Goal: Information Seeking & Learning: Find specific fact

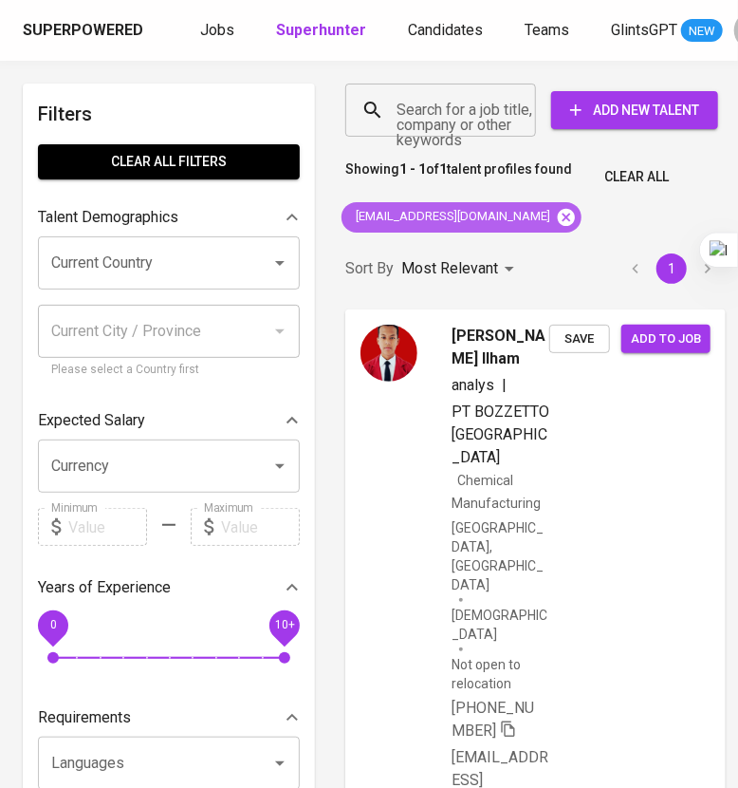
click at [558, 222] on icon at bounding box center [566, 216] width 17 height 17
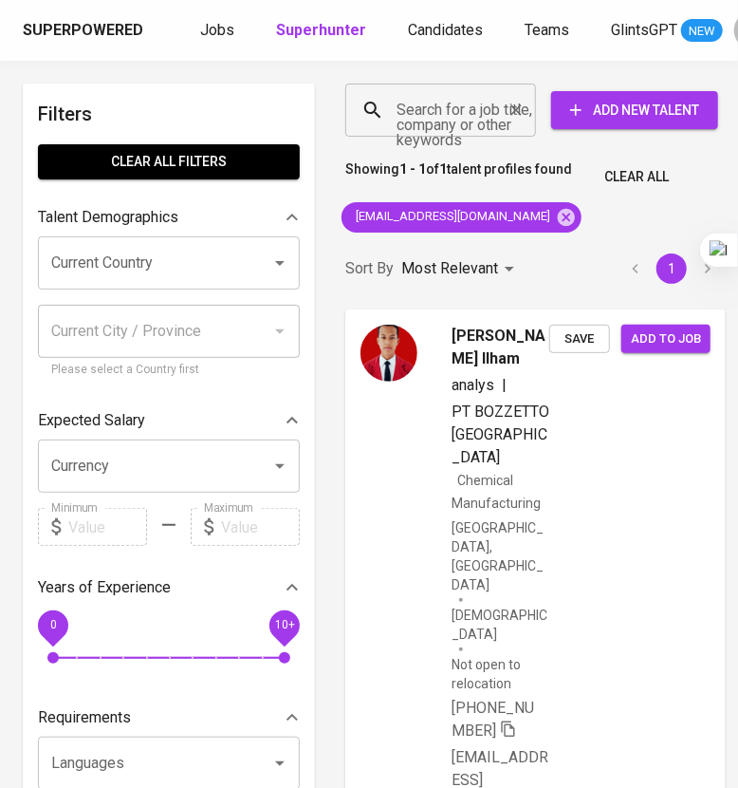
click at [459, 110] on input "Search for a job title, company or other keywords" at bounding box center [445, 110] width 107 height 36
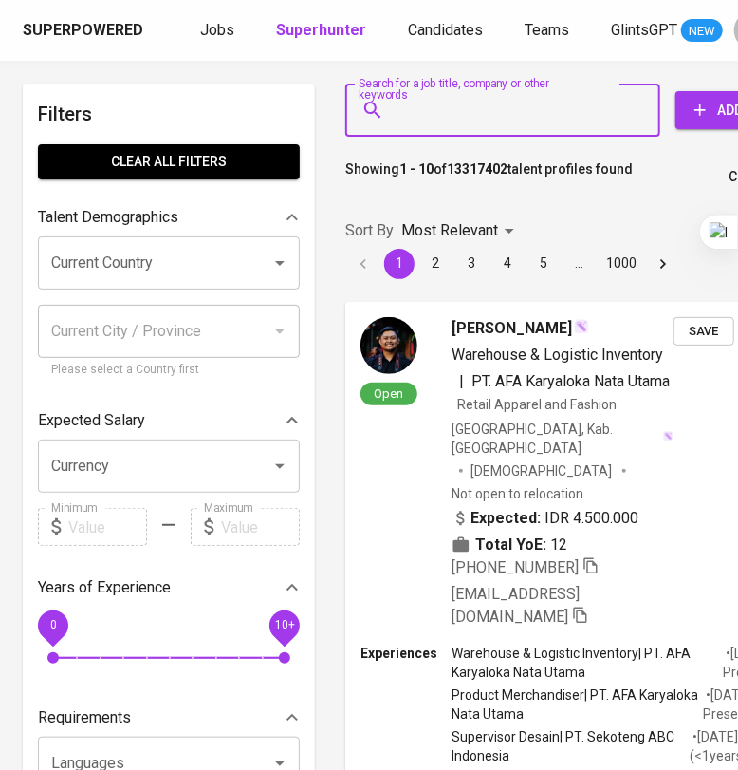
paste input "[EMAIL_ADDRESS][DOMAIN_NAME]"
type input "[EMAIL_ADDRESS][DOMAIN_NAME]"
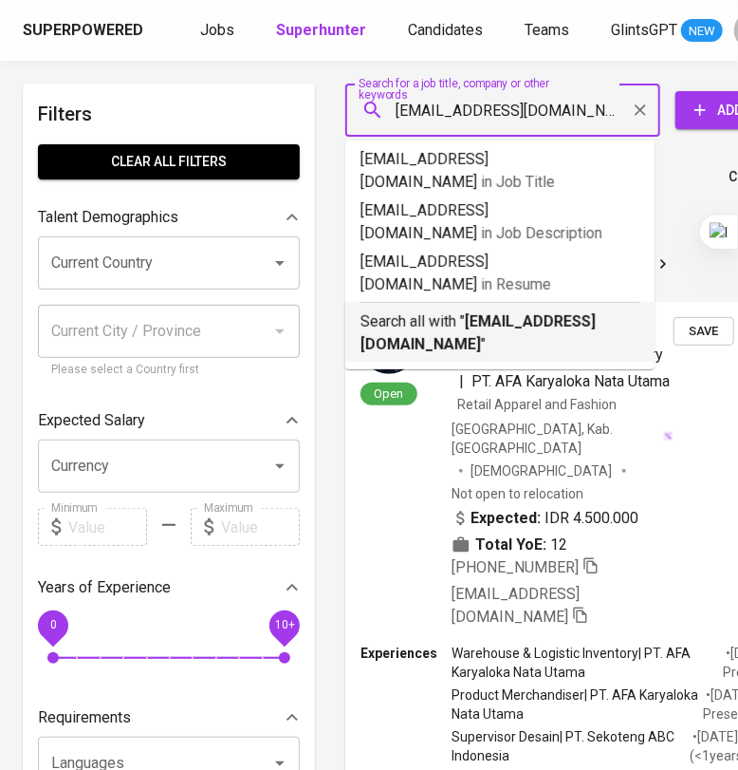
click at [485, 310] on p "Search all with " [EMAIL_ADDRESS][DOMAIN_NAME] "" at bounding box center [500, 333] width 279 height 46
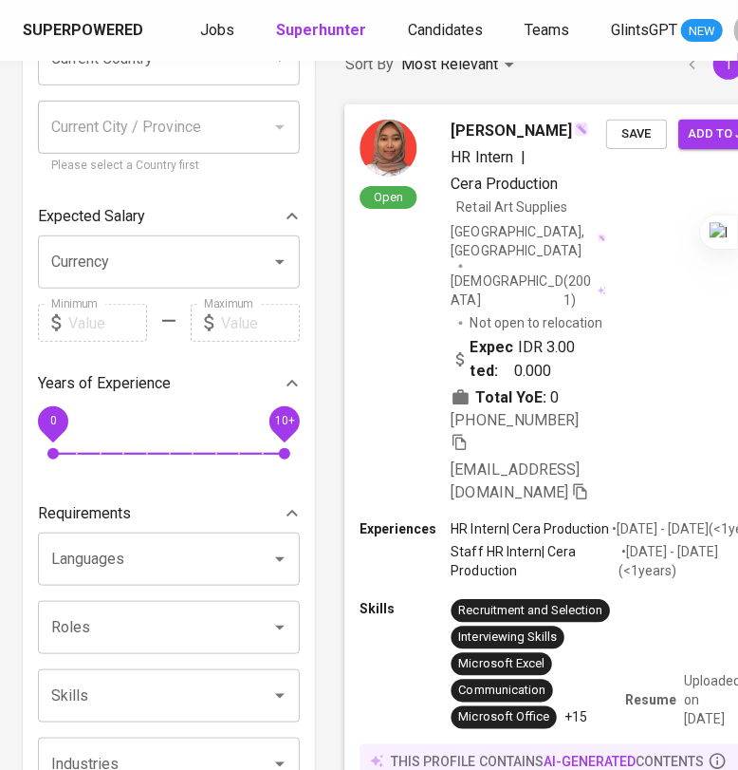
scroll to position [236, 0]
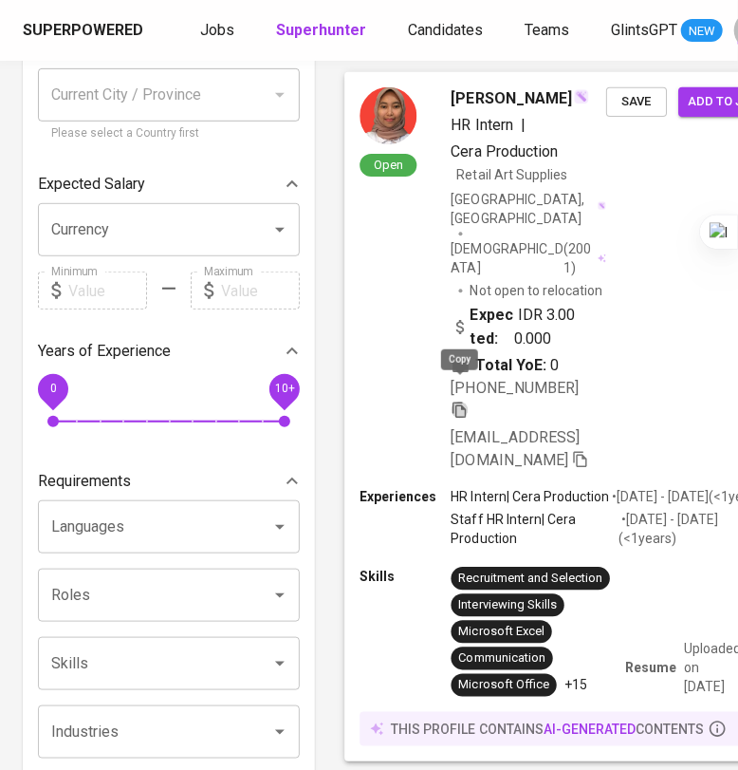
click at [461, 401] on icon "button" at bounding box center [460, 409] width 17 height 17
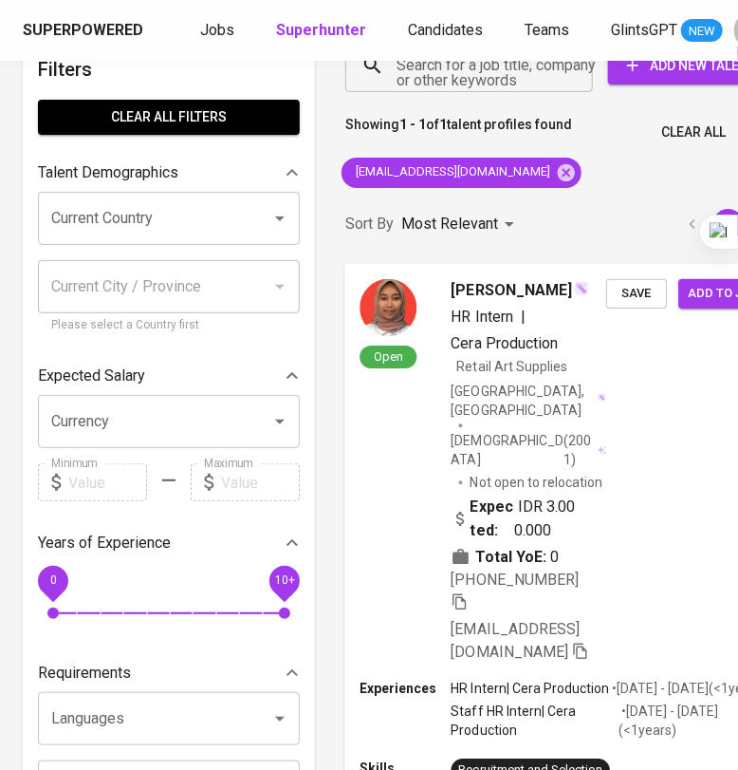
scroll to position [0, 0]
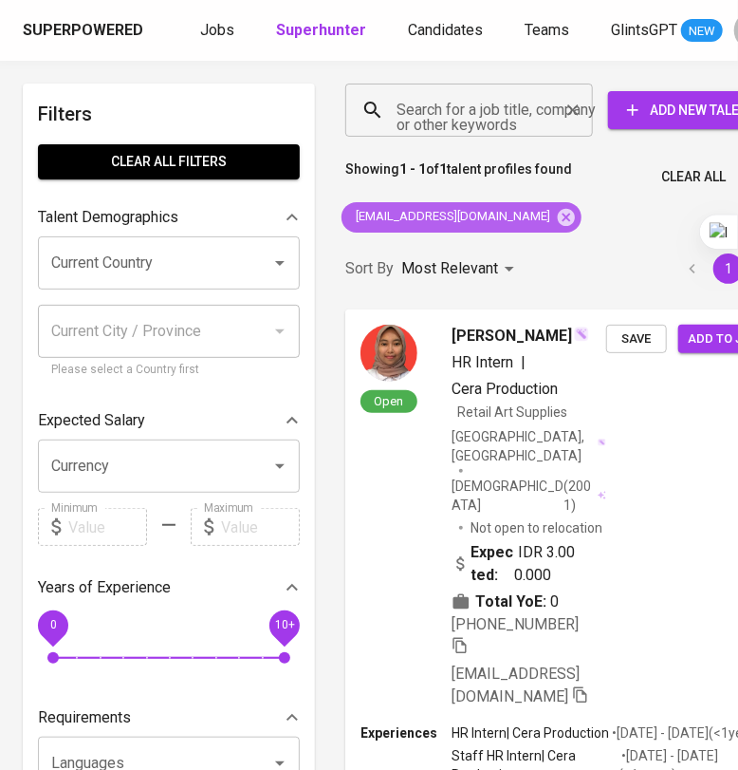
drag, startPoint x: 506, startPoint y: 214, endPoint x: 471, endPoint y: 119, distance: 102.1
click at [558, 215] on icon at bounding box center [566, 216] width 17 height 17
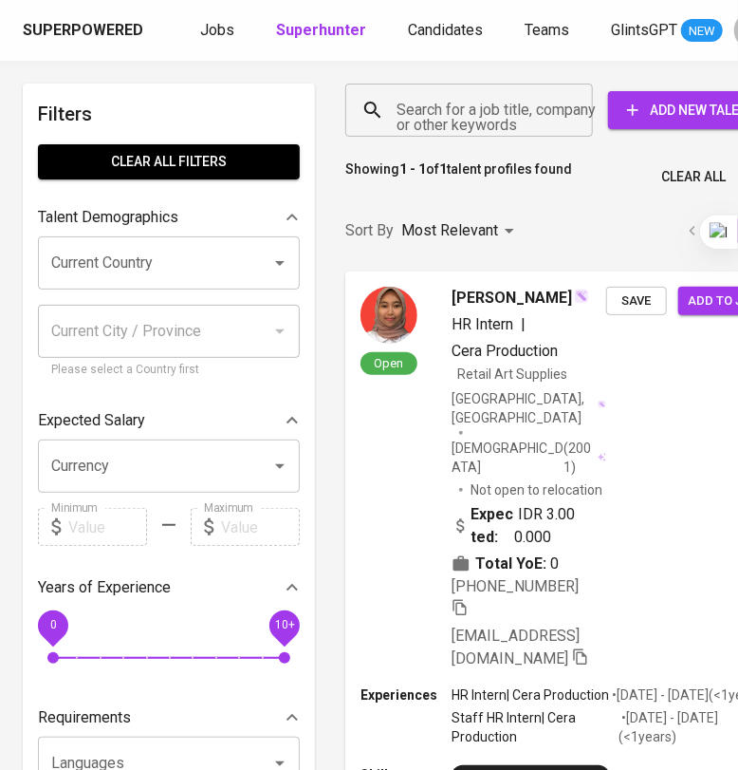
click at [468, 112] on input "Search for a job title, company or other keywords" at bounding box center [474, 110] width 164 height 36
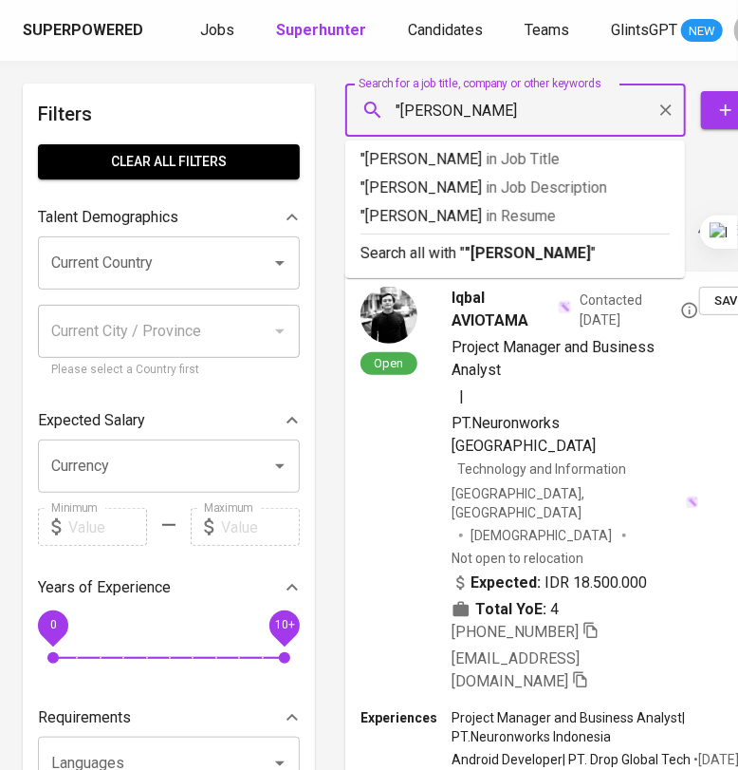
type input ""Fiqi Ramdani""
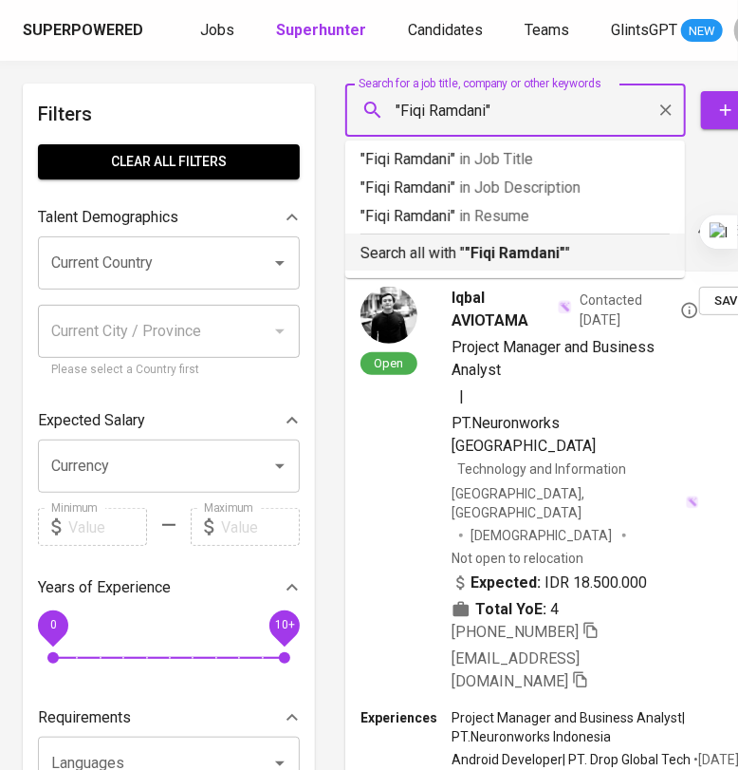
click at [493, 266] on li "Search all with " "Fiqi Ramdani" "" at bounding box center [515, 251] width 340 height 37
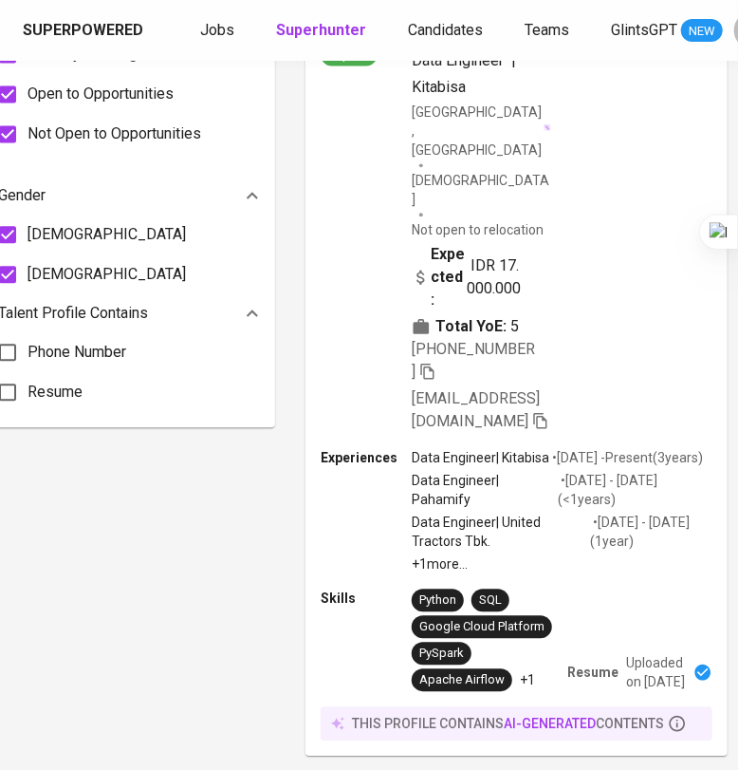
scroll to position [0, 40]
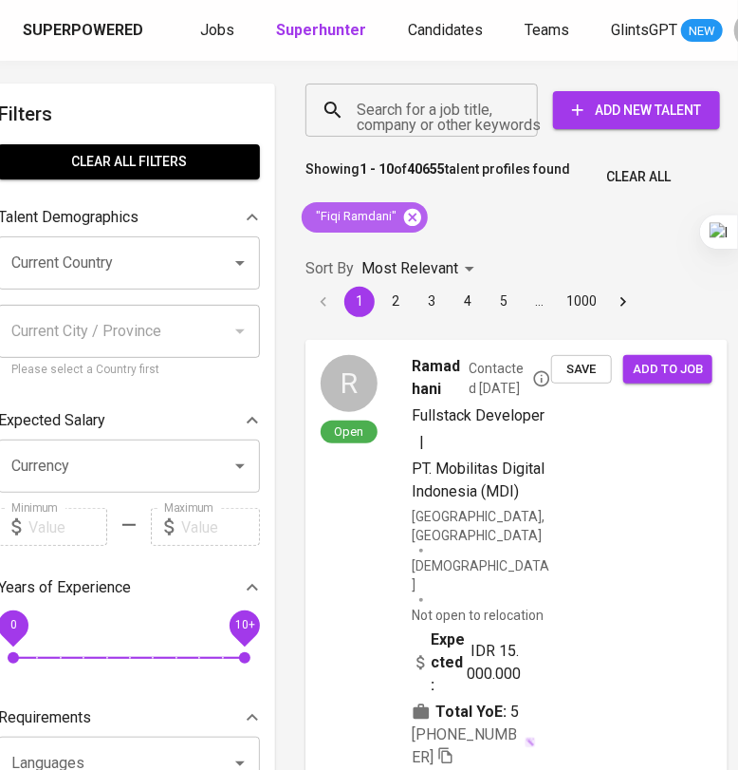
click at [411, 214] on icon at bounding box center [412, 216] width 17 height 17
click at [396, 107] on input "Search for a job title, company or other keywords" at bounding box center [426, 110] width 149 height 36
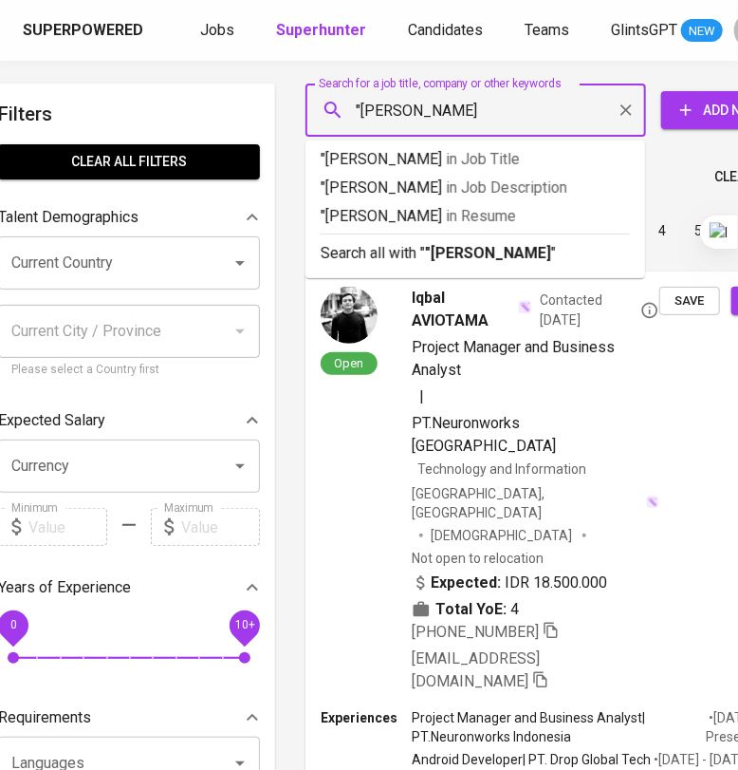
type input ""[PERSON_NAME]""
click at [530, 252] on b ""[PERSON_NAME]"" at bounding box center [491, 253] width 132 height 18
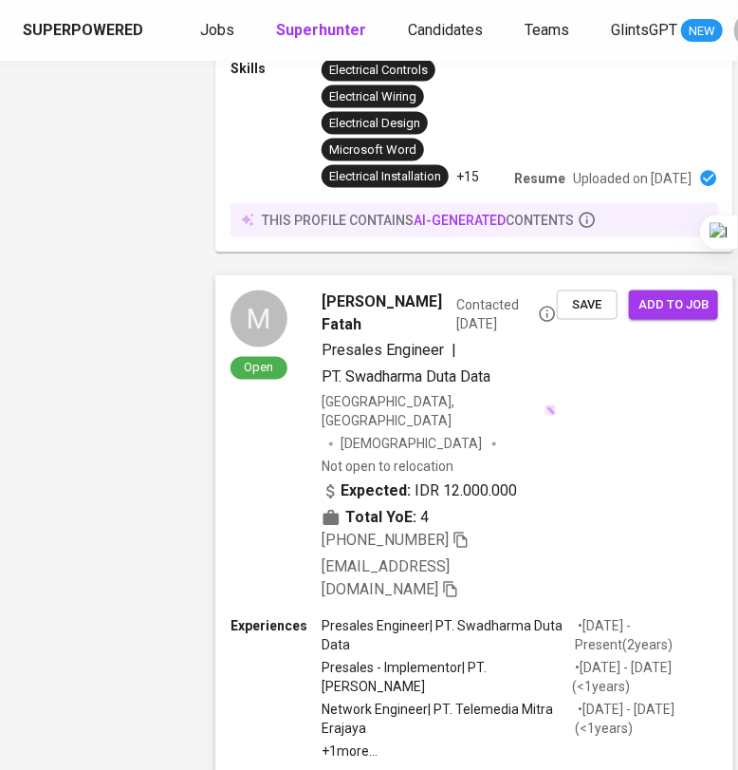
scroll to position [4923, 130]
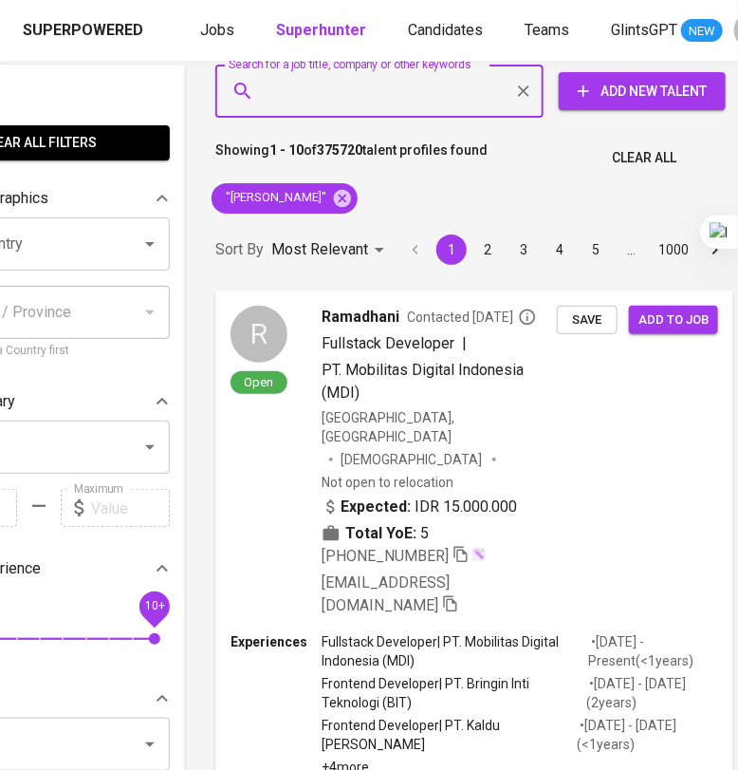
scroll to position [0, 130]
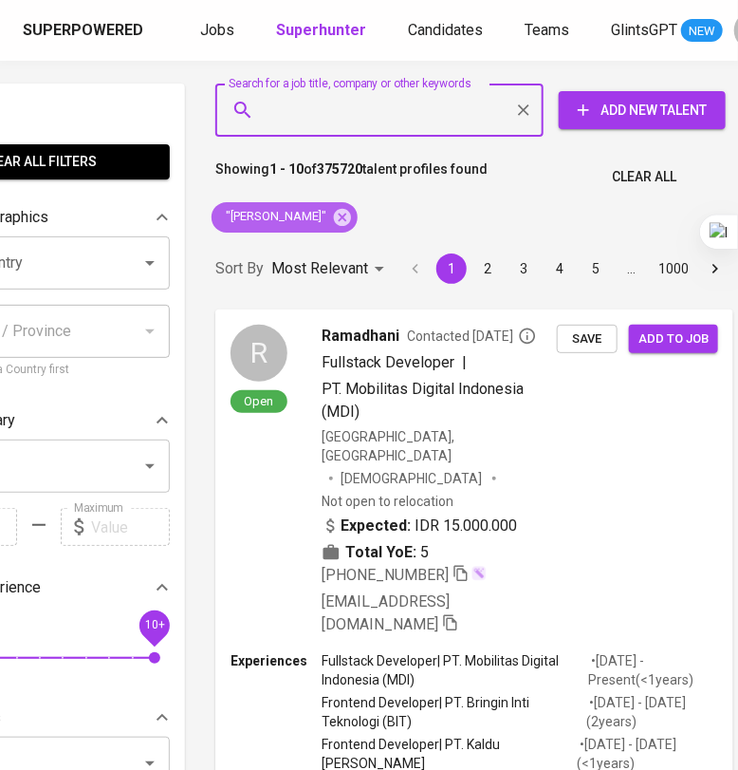
drag, startPoint x: 386, startPoint y: 209, endPoint x: 305, endPoint y: 110, distance: 128.1
click at [351, 209] on icon at bounding box center [342, 216] width 17 height 17
click at [332, 100] on input "Search for a job title, company or other keywords" at bounding box center [384, 110] width 245 height 36
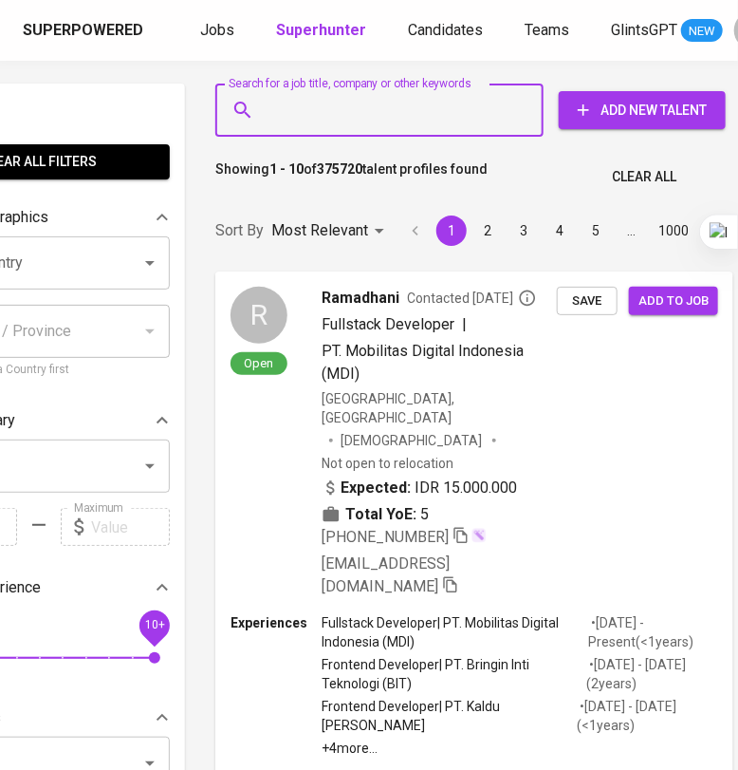
click at [296, 115] on input "Search for a job title, company or other keywords" at bounding box center [384, 110] width 245 height 36
paste input "[EMAIL_ADDRESS][DOMAIN_NAME]"
type input "[EMAIL_ADDRESS][DOMAIN_NAME]"
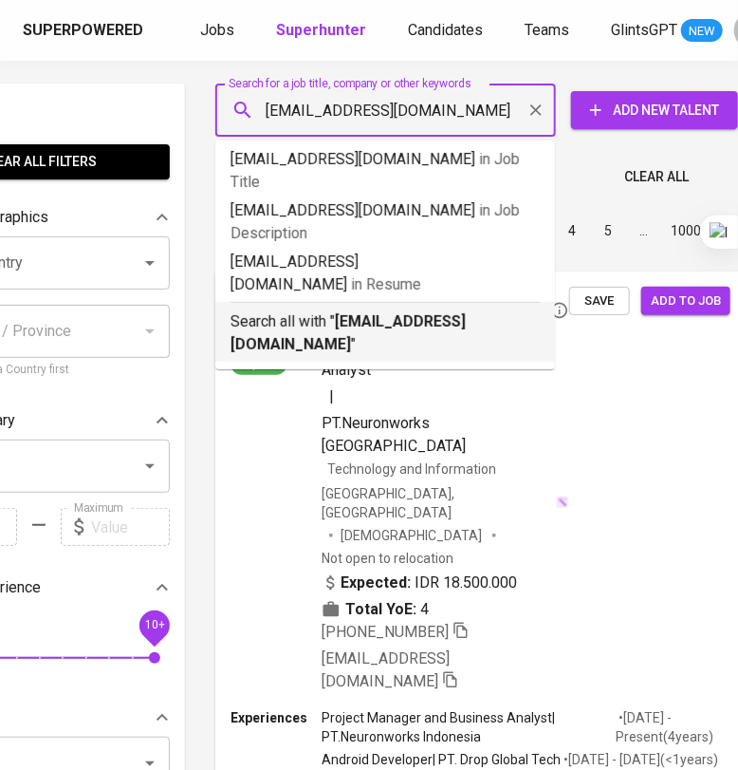
click at [347, 310] on p "Search all with " tejawahyuilham07@gmail.com "" at bounding box center [385, 333] width 309 height 46
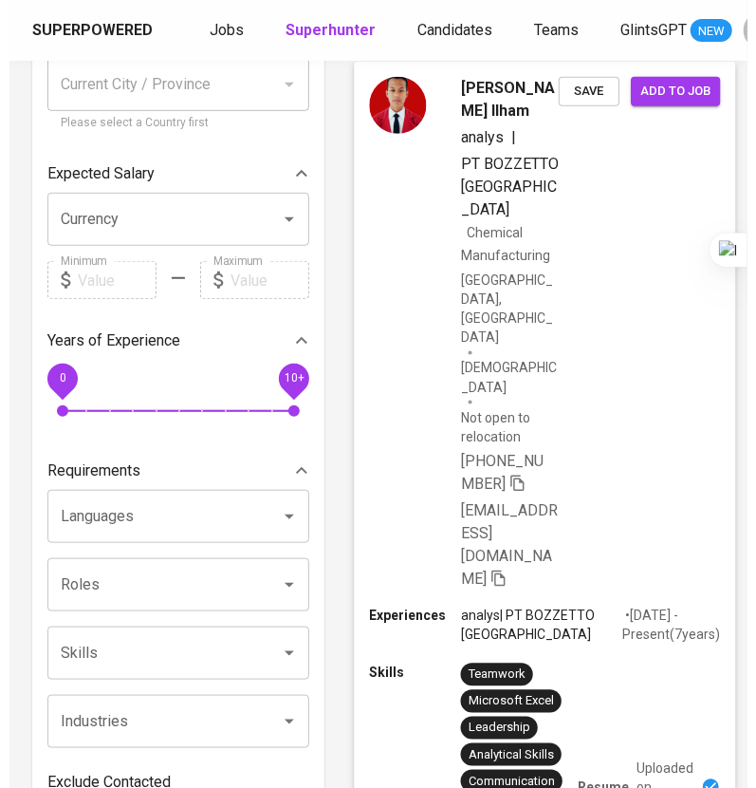
scroll to position [118, 0]
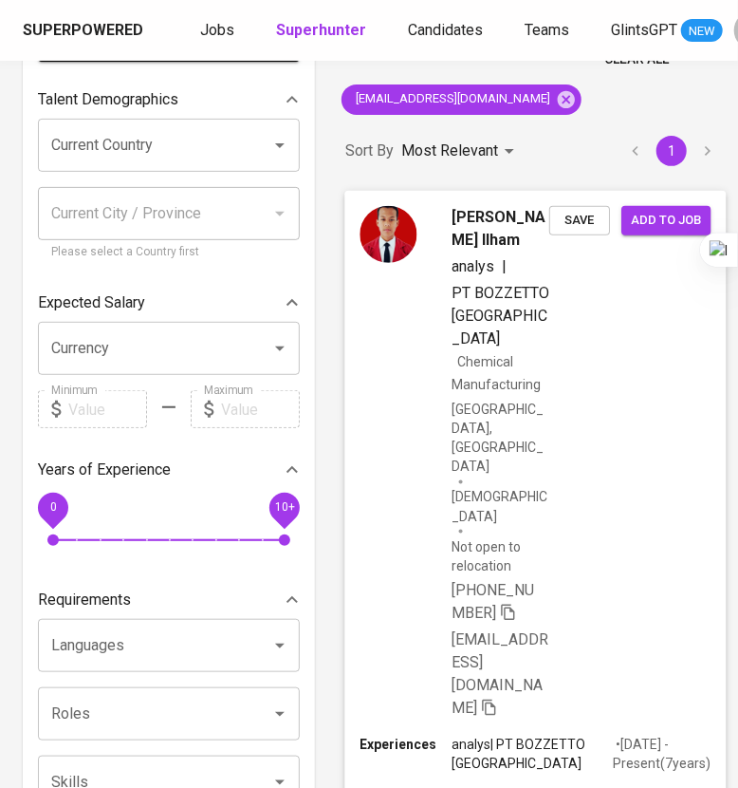
click at [598, 359] on div "Teja Wahyu Ilham analys | PT BOZZETTO INDONESIA Chemical Manufacturing Indonesi…" at bounding box center [536, 462] width 382 height 545
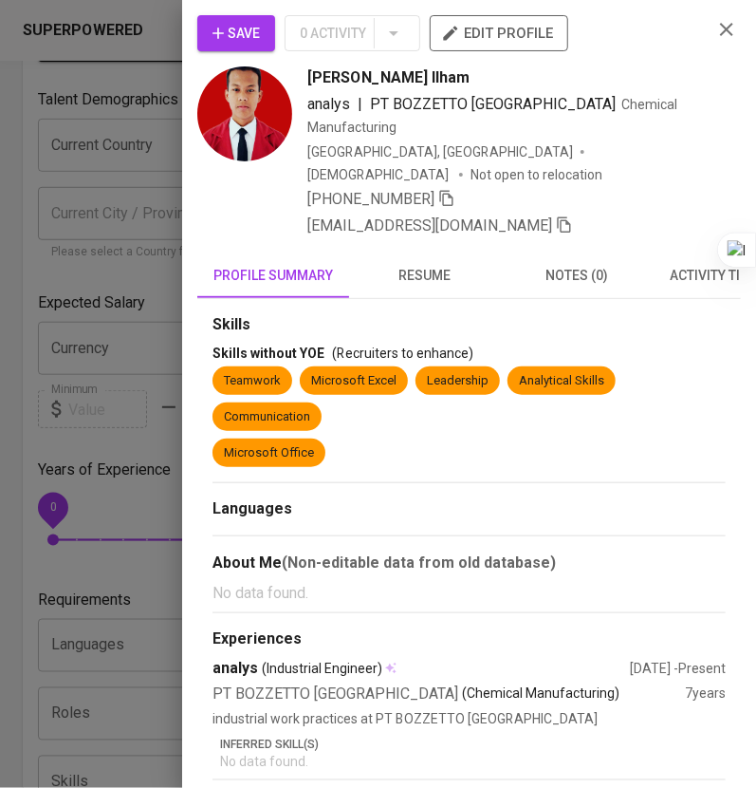
click at [438, 264] on span "resume" at bounding box center [425, 276] width 129 height 24
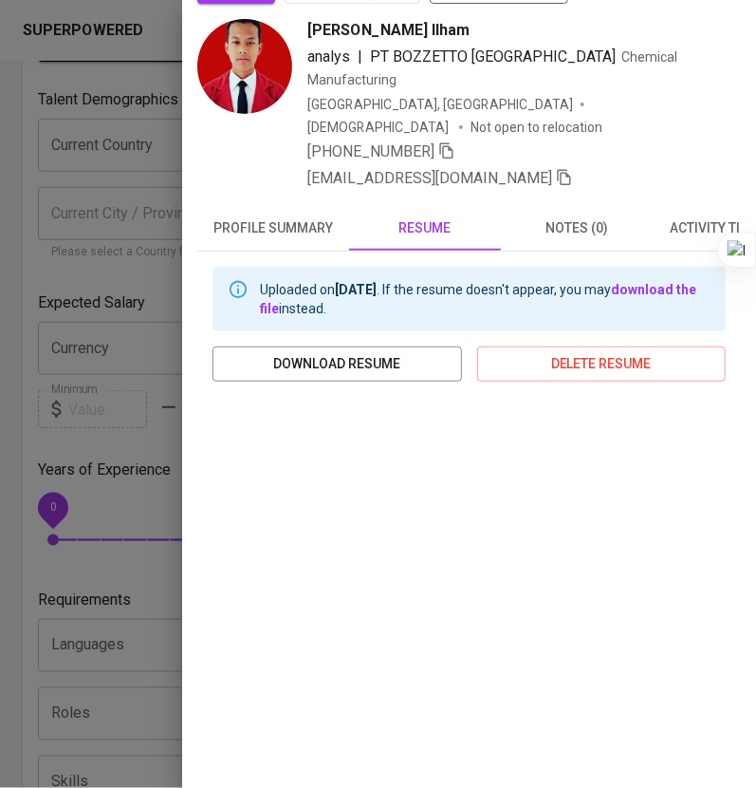
scroll to position [0, 0]
